Goal: Task Accomplishment & Management: Complete application form

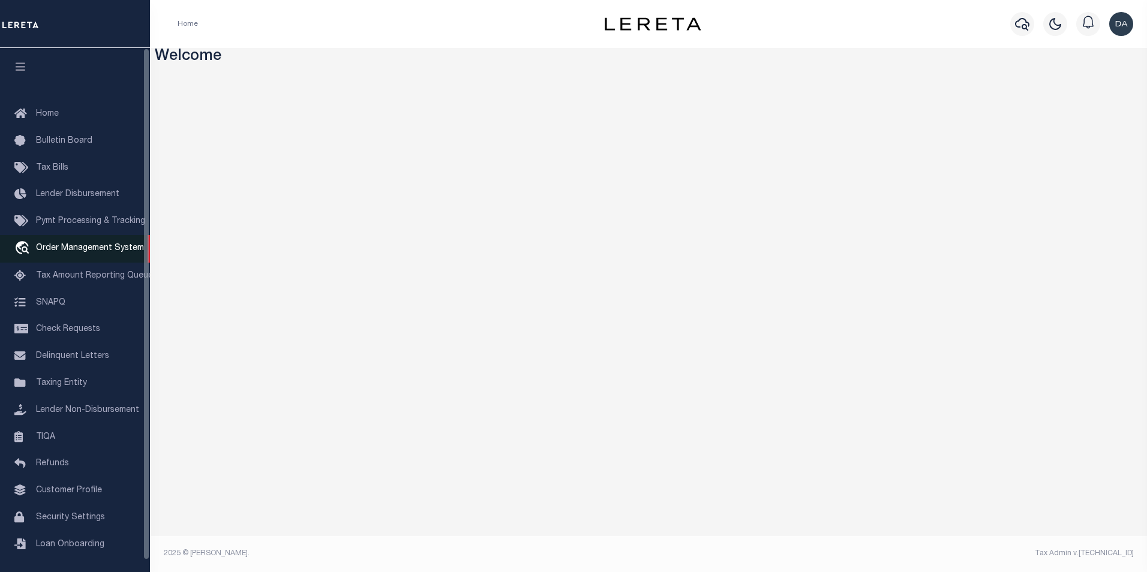
click at [94, 248] on span "Order Management System" at bounding box center [90, 248] width 108 height 8
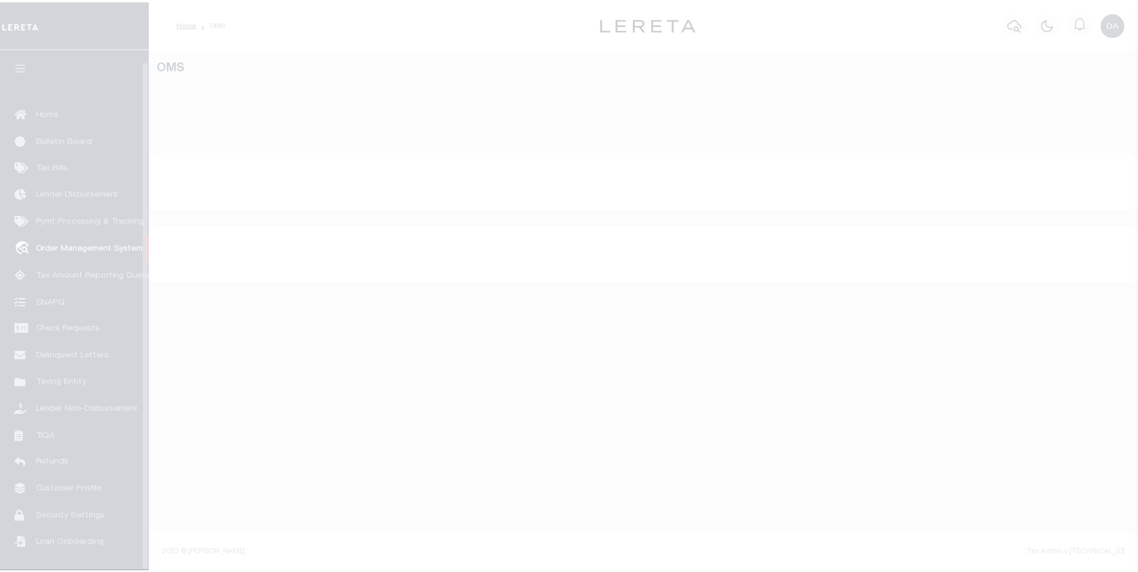
scroll to position [12, 0]
select select "200"
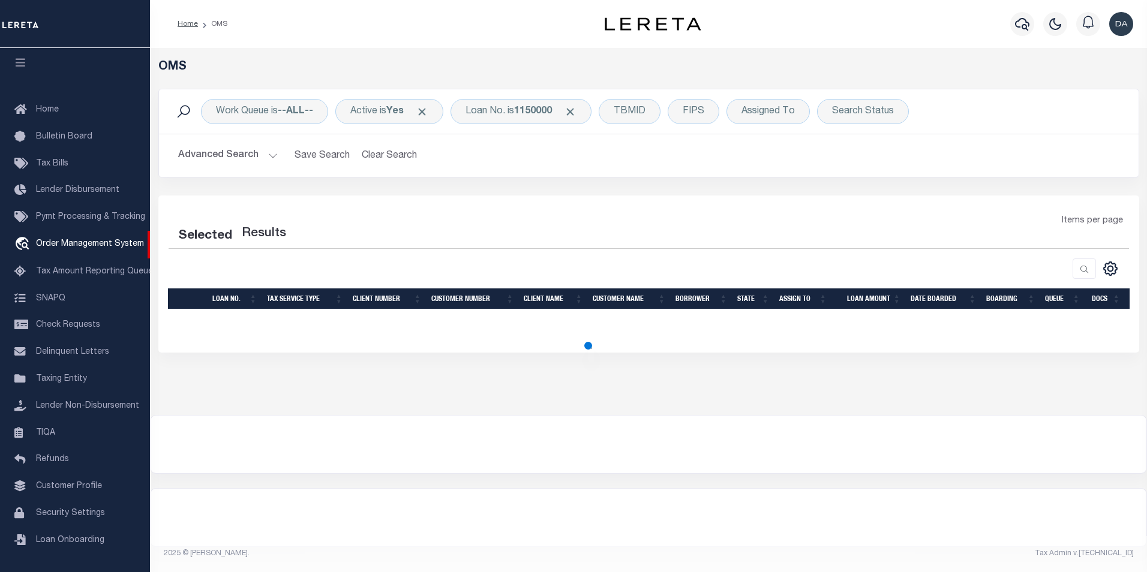
select select "200"
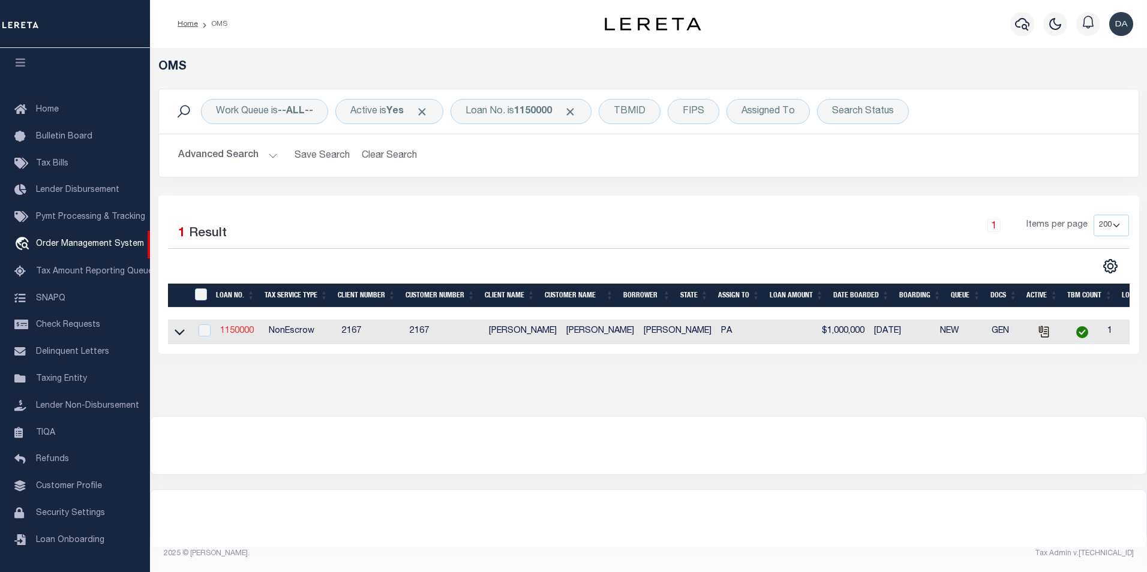
click at [230, 334] on link "1150000" at bounding box center [237, 331] width 34 height 8
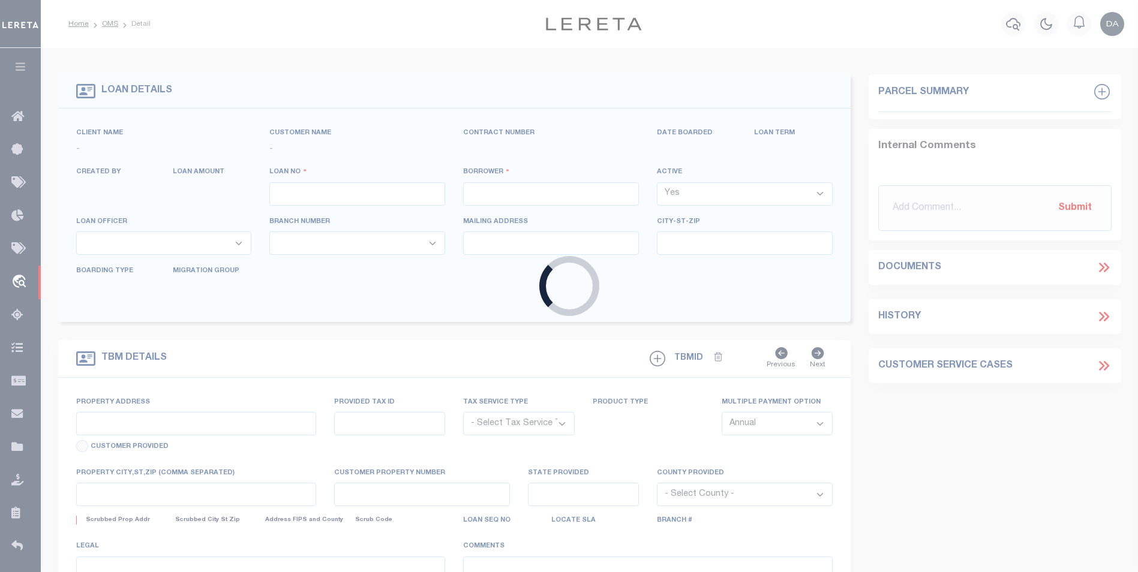
type input "1150000"
type input "david garcia"
select select
type input "06/21/2025"
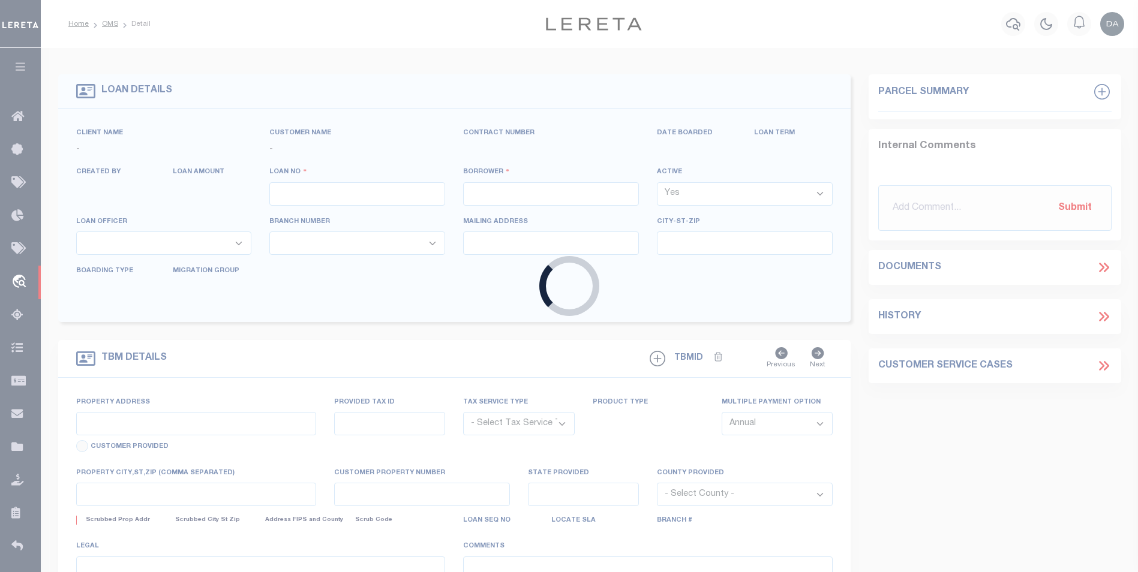
select select "10"
select select "NonEscrow"
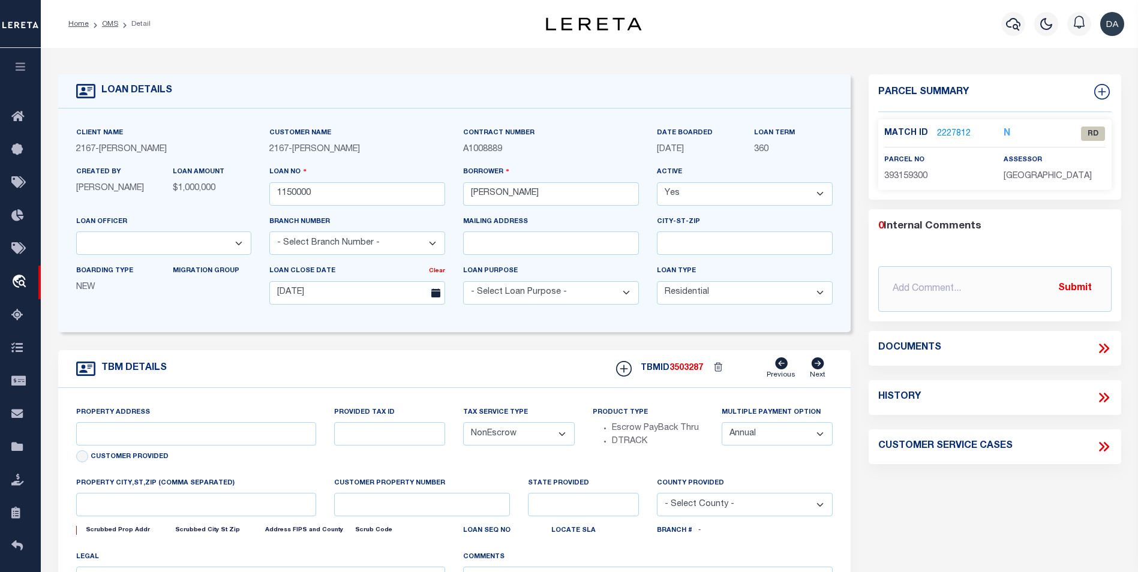
type input "2620 S SHERIDAN ST"
select select
type input "PHILADELPHIA PA 19148-4608"
type input "PA"
select select
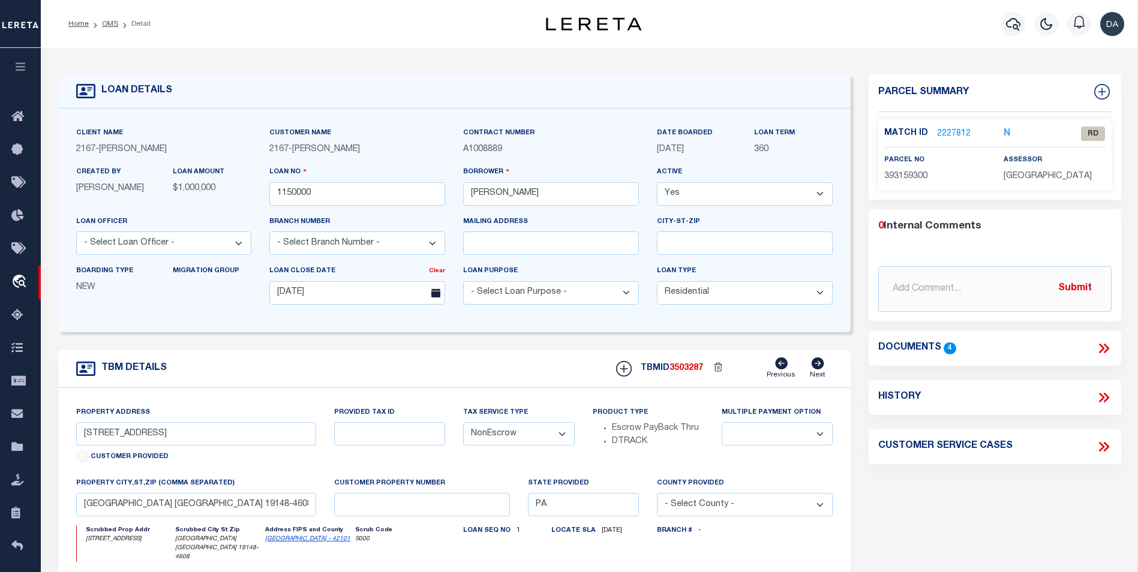
click at [1099, 345] on icon at bounding box center [1104, 349] width 16 height 16
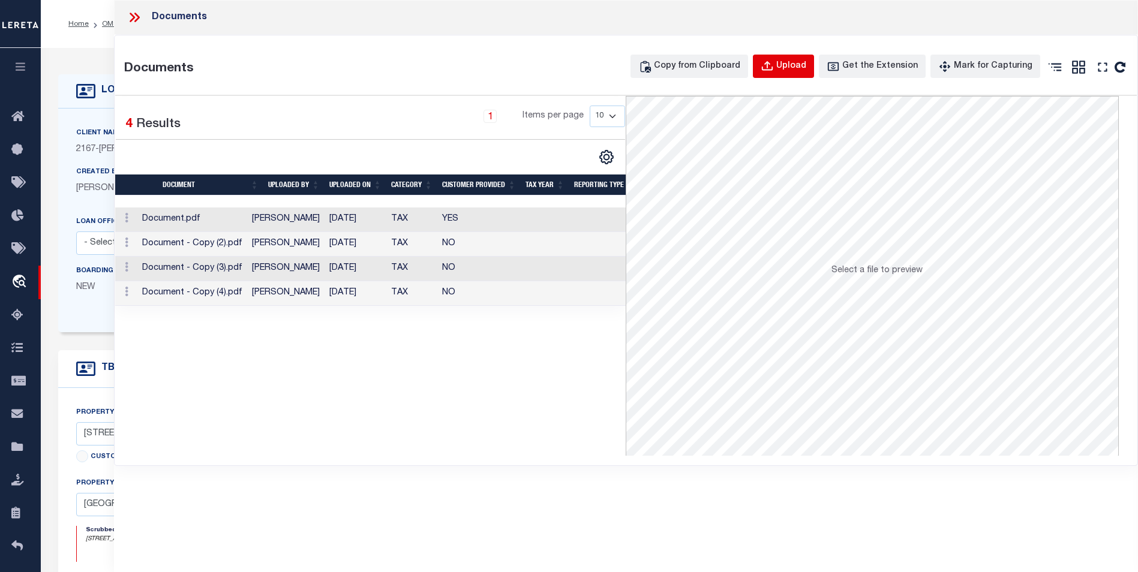
click at [796, 64] on div "Upload" at bounding box center [791, 66] width 30 height 13
select select
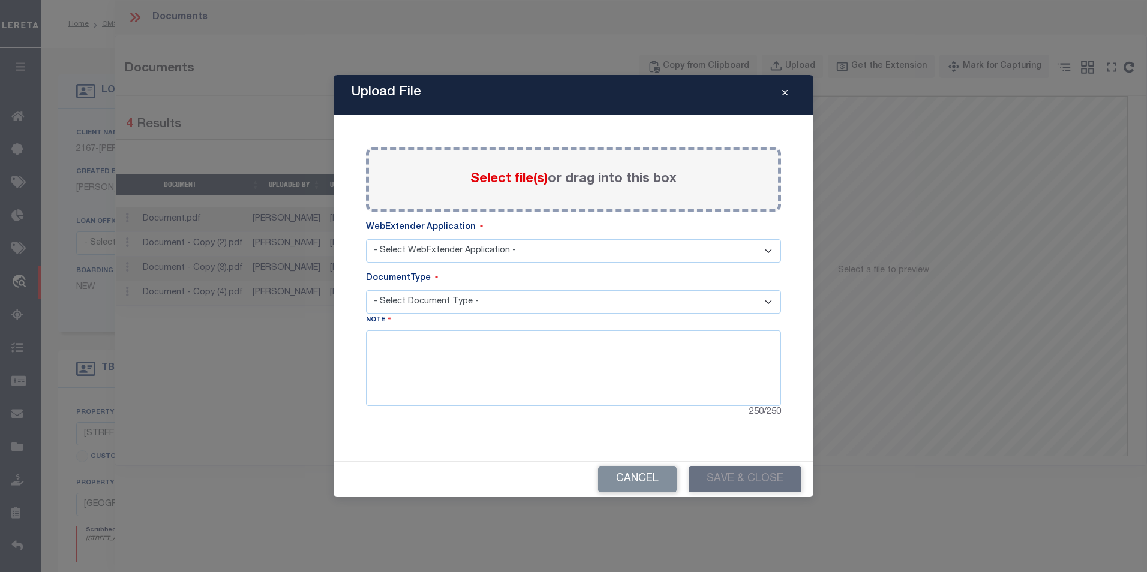
click at [492, 181] on span "Select file(s)" at bounding box center [508, 179] width 77 height 13
click at [0, 0] on input "Select file(s) or drag into this box" at bounding box center [0, 0] width 0 height 0
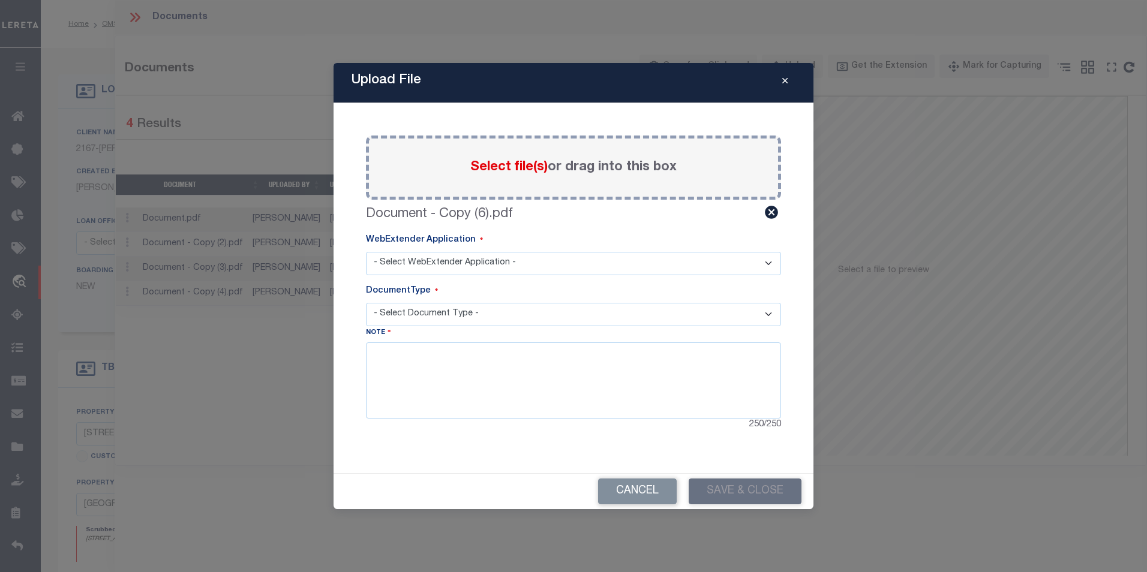
click at [408, 263] on select "- Select WebExtender Application - Services Borrower Correspondence" at bounding box center [573, 263] width 415 height 23
select select "6"
click at [366, 252] on select "- Select WebExtender Application - Services Borrower Correspondence" at bounding box center [573, 263] width 415 height 23
click at [399, 314] on select "- Select Document Type - Tax Service Documents" at bounding box center [573, 314] width 415 height 23
select select "TAX"
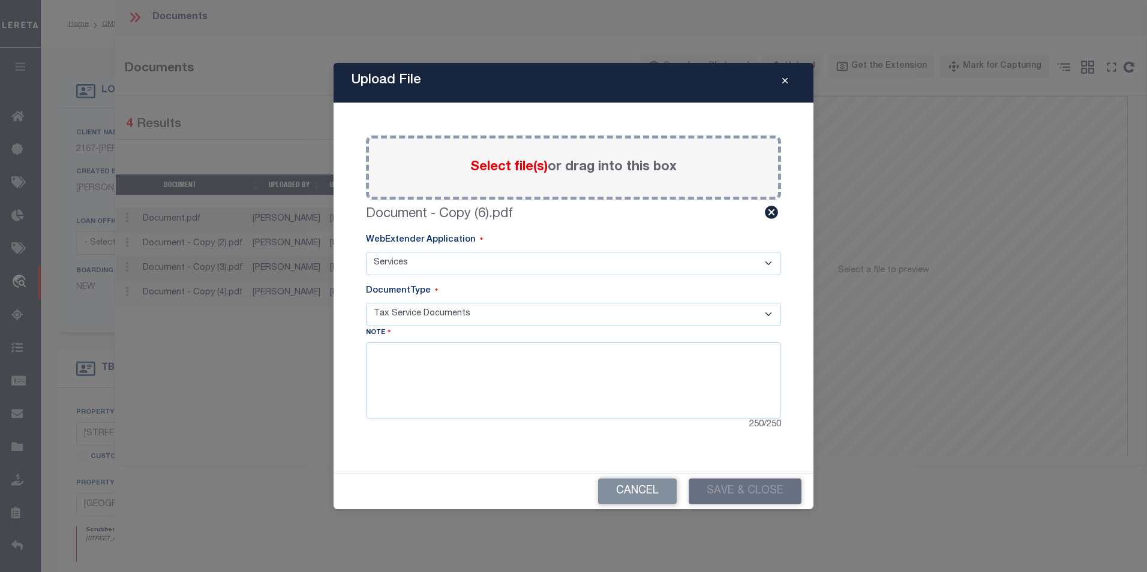
click at [366, 303] on select "- Select Document Type - Tax Service Documents" at bounding box center [573, 314] width 415 height 23
click at [406, 375] on textarea at bounding box center [573, 380] width 415 height 76
type textarea "test note"
click at [739, 487] on button "Save & Close" at bounding box center [744, 492] width 113 height 26
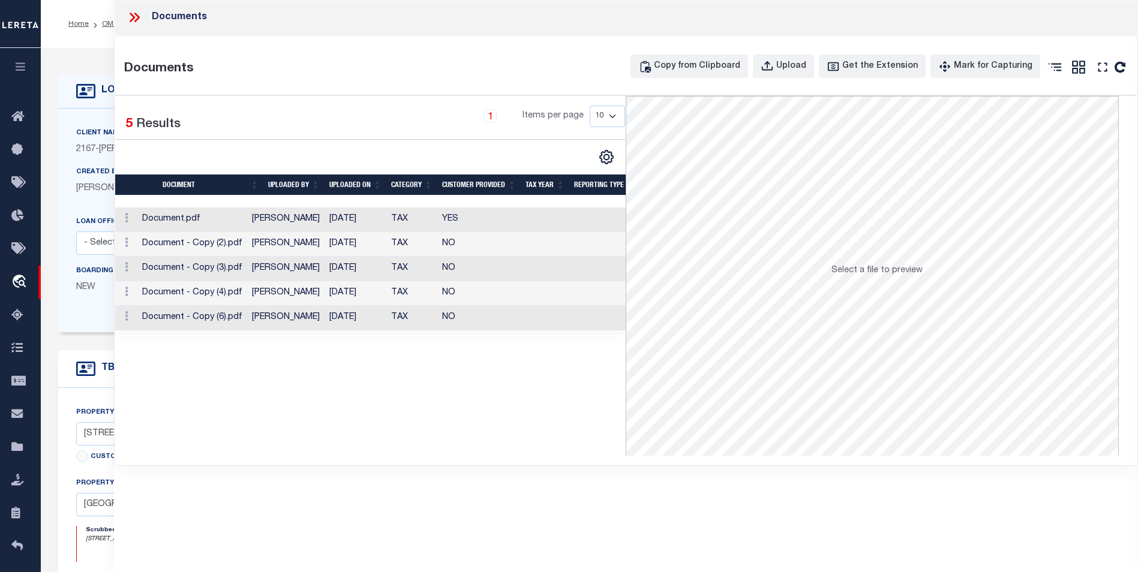
click at [504, 449] on div "Selected 5 Results 1 Items per page 10 25 50 100" at bounding box center [370, 276] width 511 height 360
